Goal: Check status: Check status

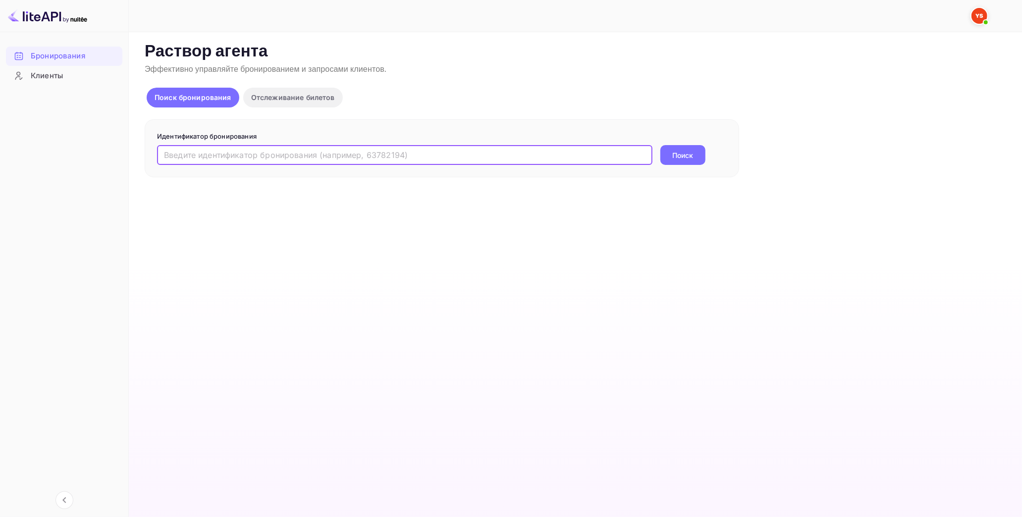
click at [274, 157] on input "text" at bounding box center [404, 155] width 495 height 20
paste input "9816724"
type input "9816724"
click at [673, 155] on ya-tr-span "Поиск" at bounding box center [683, 155] width 21 height 10
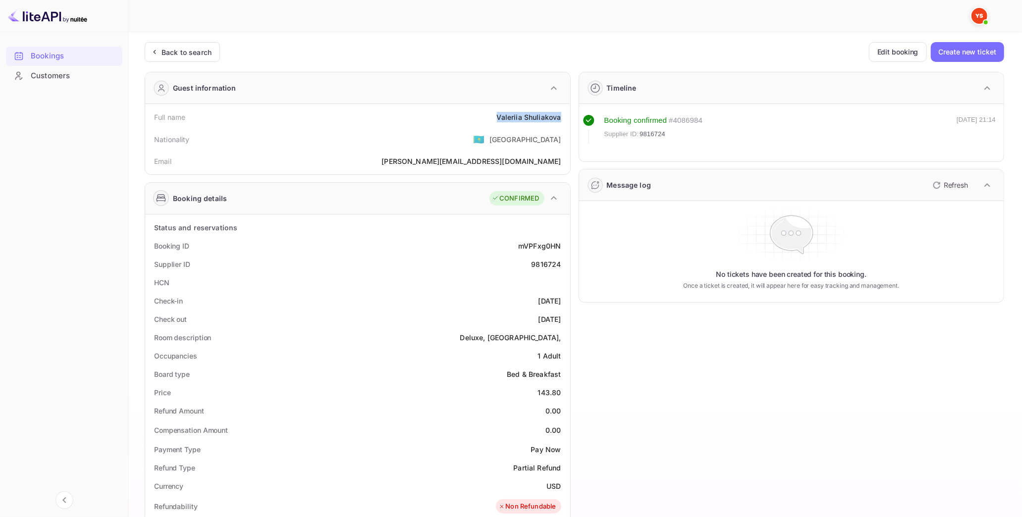
drag, startPoint x: 498, startPoint y: 115, endPoint x: 567, endPoint y: 115, distance: 68.9
click at [567, 116] on div "Full name [PERSON_NAME] Nationality 🇰🇿 [DEMOGRAPHIC_DATA] [PERSON_NAME] [PERSON…" at bounding box center [357, 139] width 425 height 70
copy div "[PERSON_NAME]"
drag, startPoint x: 546, startPoint y: 391, endPoint x: 568, endPoint y: 391, distance: 22.3
click at [568, 391] on div "Status and reservations Booking ID mVPFxg0HN Supplier ID 9816724 HCN Check-in […" at bounding box center [357, 507] width 425 height 585
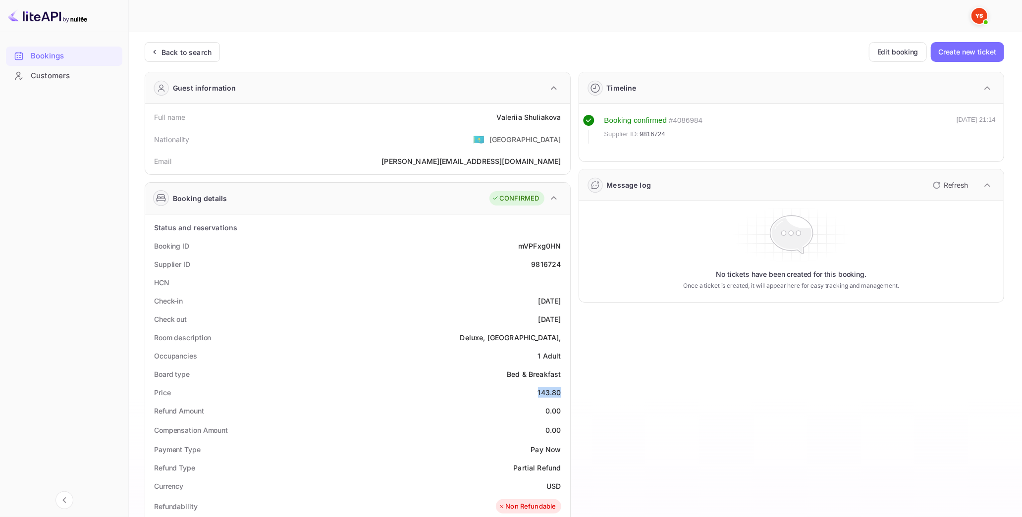
copy div "143.80"
drag, startPoint x: 545, startPoint y: 483, endPoint x: 569, endPoint y: 483, distance: 23.8
click at [569, 483] on div "Status and reservations Booking ID mVPFxg0HN Supplier ID 9816724 HCN Check-in […" at bounding box center [357, 507] width 425 height 585
copy ya-tr-span "USD"
click at [170, 54] on ya-tr-span "Back to search" at bounding box center [187, 52] width 50 height 8
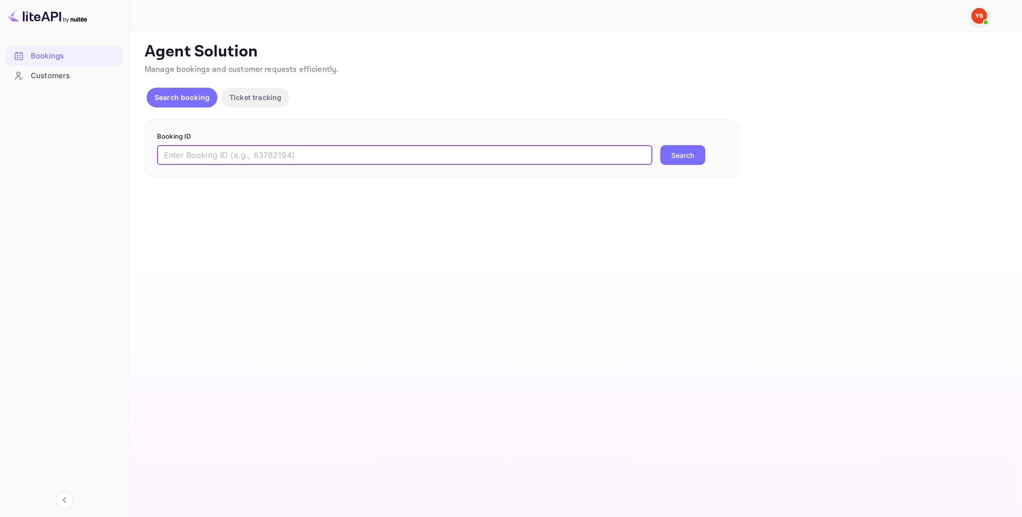
click at [221, 160] on input "text" at bounding box center [404, 155] width 495 height 20
paste input "9782296"
type input "9782296"
click at [682, 159] on button "Search" at bounding box center [682, 155] width 45 height 20
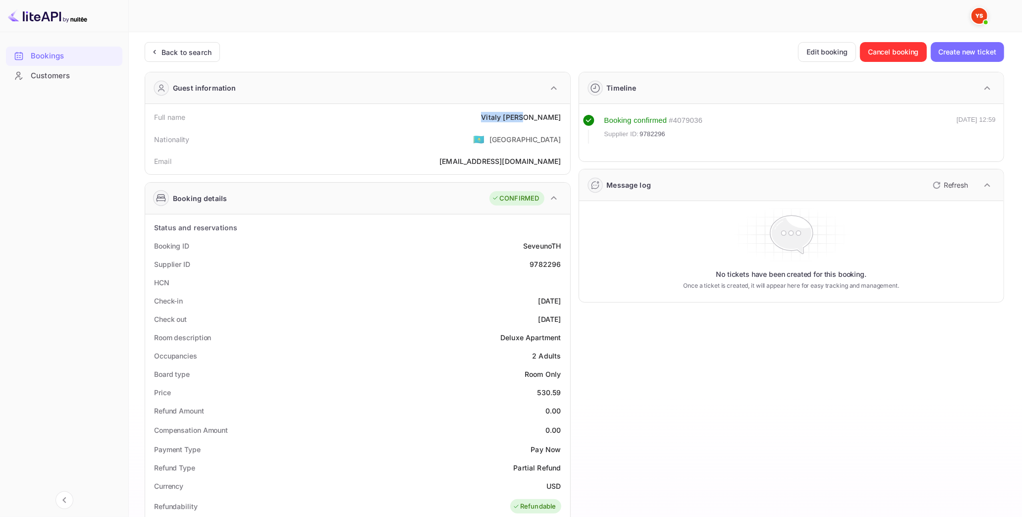
drag, startPoint x: 517, startPoint y: 114, endPoint x: 563, endPoint y: 114, distance: 45.6
click at [562, 114] on div "Full name [PERSON_NAME]" at bounding box center [357, 117] width 417 height 18
copy div "[PERSON_NAME]"
drag, startPoint x: 533, startPoint y: 392, endPoint x: 568, endPoint y: 391, distance: 35.7
click at [568, 391] on div "Status and reservations Booking ID SeveunoTH Supplier ID 9782296 HCN Check-in […" at bounding box center [357, 507] width 425 height 585
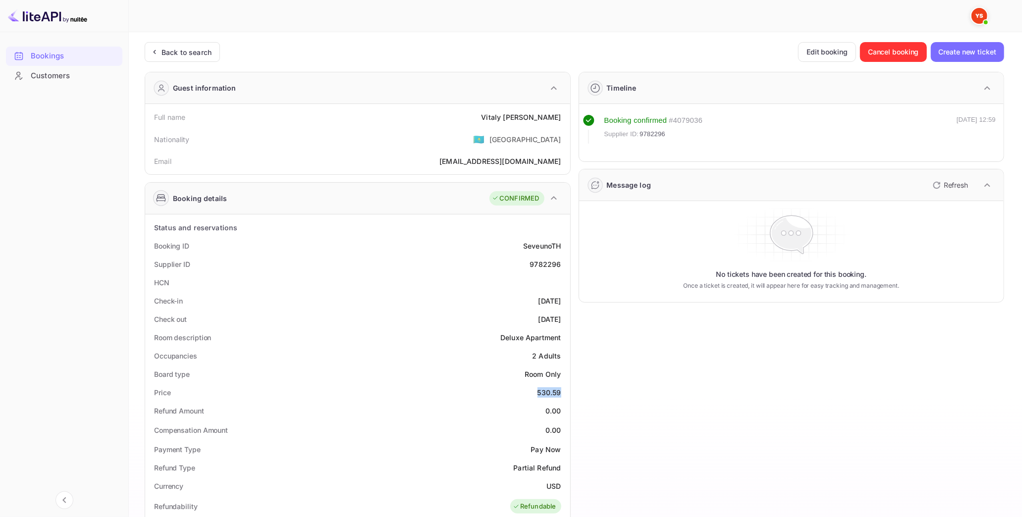
copy div "530.59"
drag, startPoint x: 550, startPoint y: 482, endPoint x: 560, endPoint y: 483, distance: 10.0
click at [560, 483] on div "USD" at bounding box center [554, 486] width 14 height 10
drag, startPoint x: 546, startPoint y: 487, endPoint x: 568, endPoint y: 484, distance: 21.9
click at [568, 484] on div "Status and reservations Booking ID SeveunoTH Supplier ID 9782296 HCN Check-in […" at bounding box center [357, 507] width 425 height 585
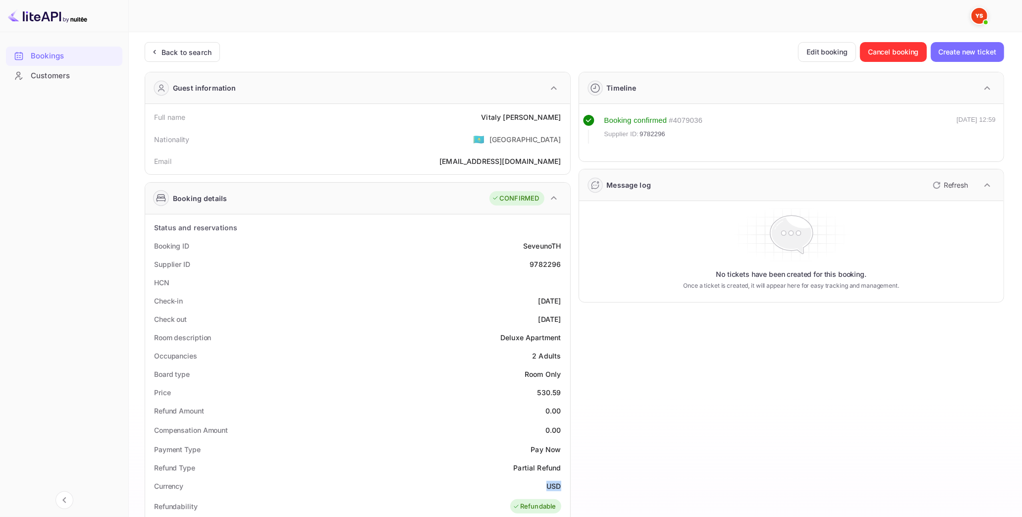
copy div "USD"
